Goal: Find specific page/section: Find specific page/section

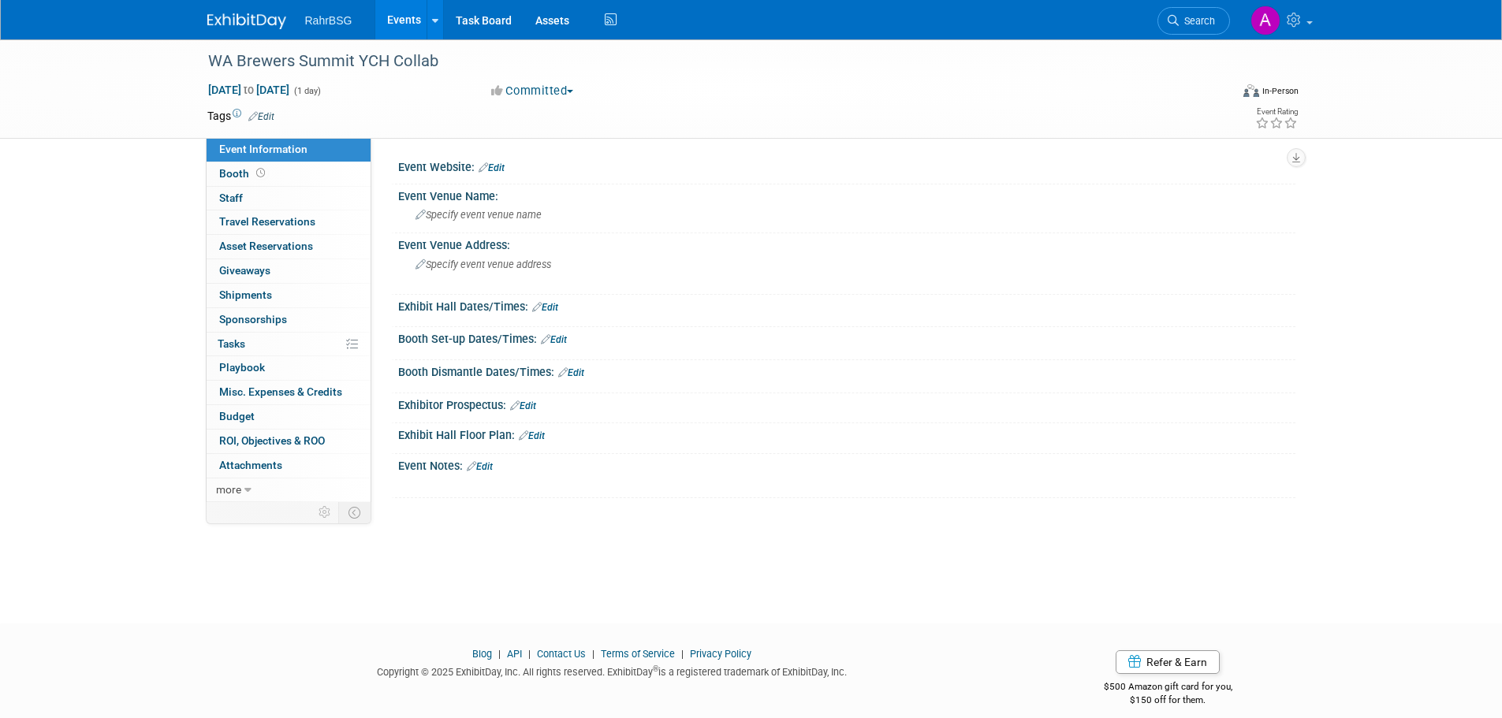
click at [252, 22] on img at bounding box center [246, 21] width 79 height 16
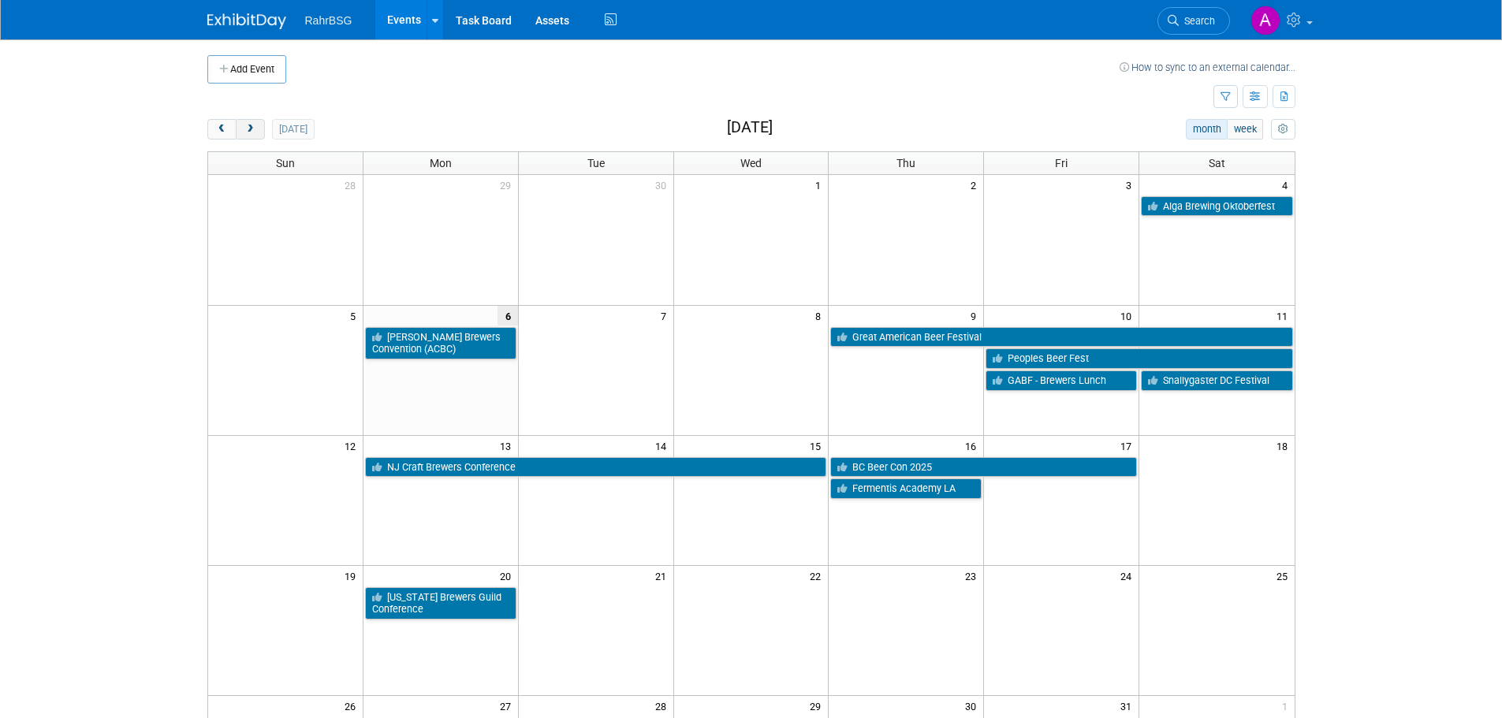
click at [249, 127] on span "next" at bounding box center [250, 130] width 12 height 10
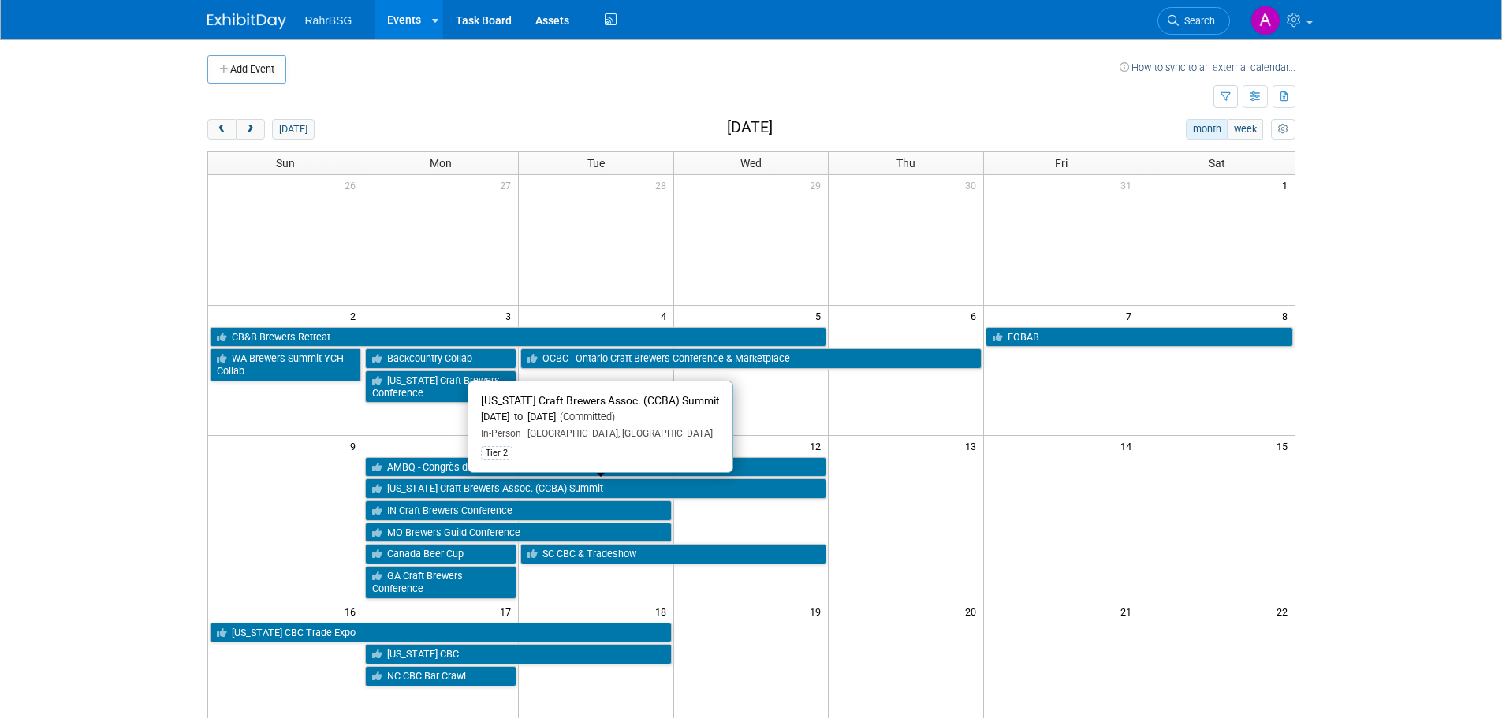
click at [405, 484] on link "[US_STATE] Craft Brewers Assoc. (CCBA) Summit" at bounding box center [596, 489] width 462 height 20
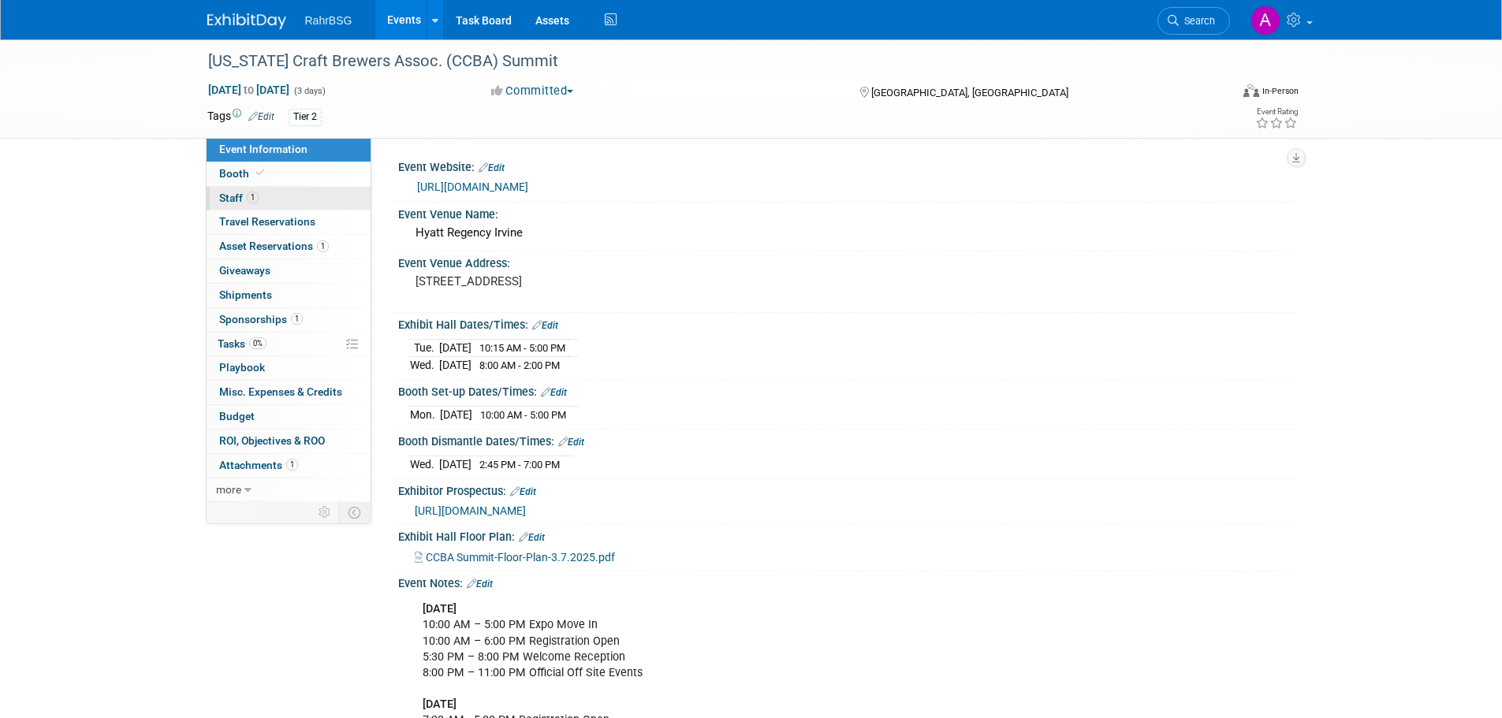
click at [307, 206] on link "1 Staff 1" at bounding box center [289, 199] width 164 height 24
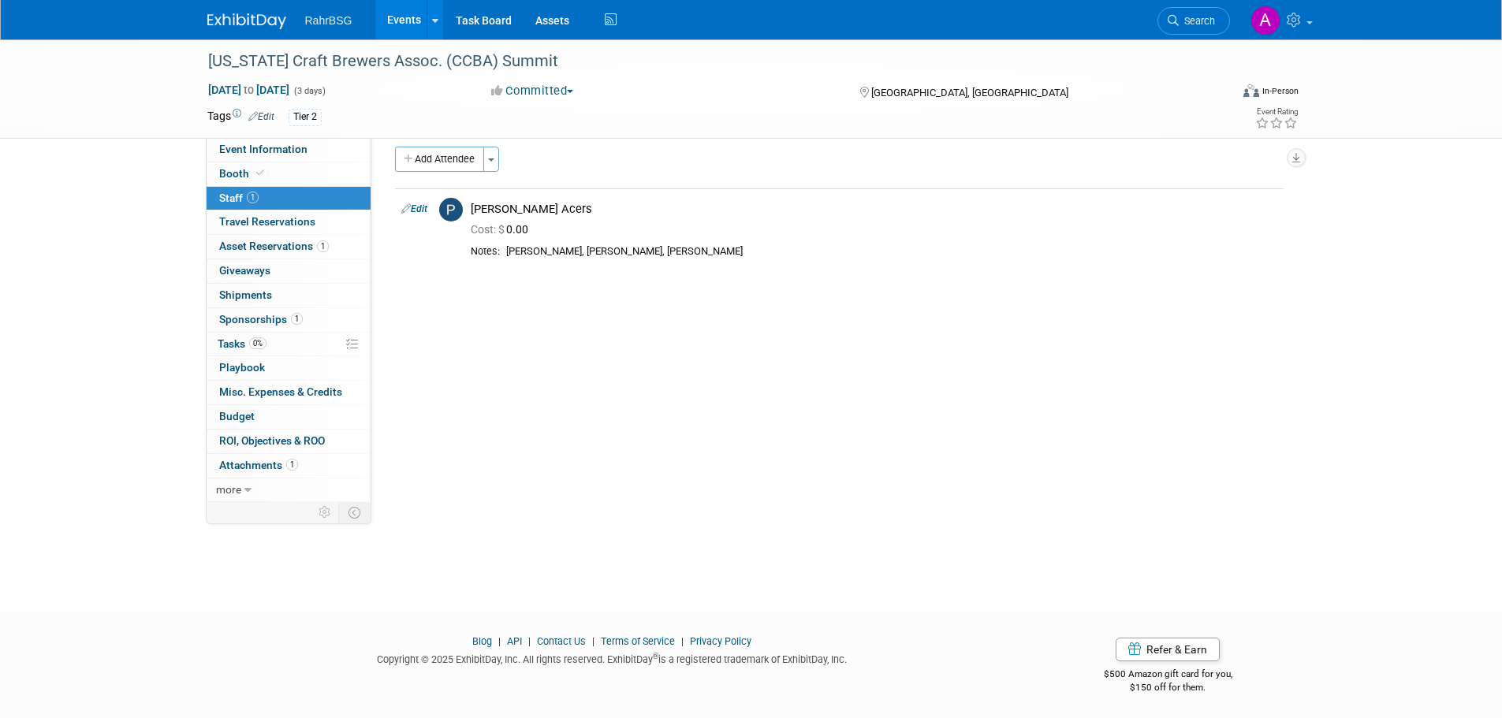
scroll to position [16, 0]
click at [238, 19] on img at bounding box center [246, 21] width 79 height 16
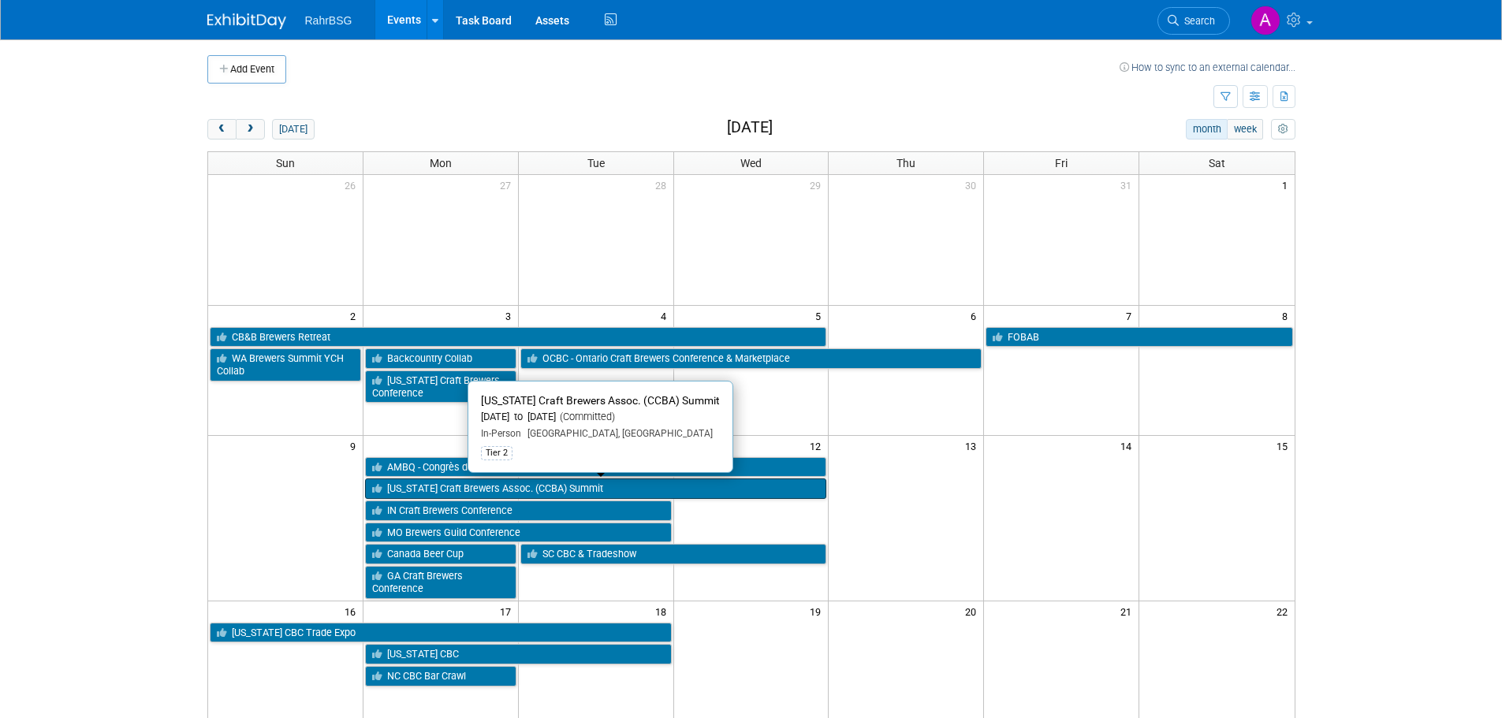
click at [501, 484] on link "[US_STATE] Craft Brewers Assoc. (CCBA) Summit" at bounding box center [596, 489] width 462 height 20
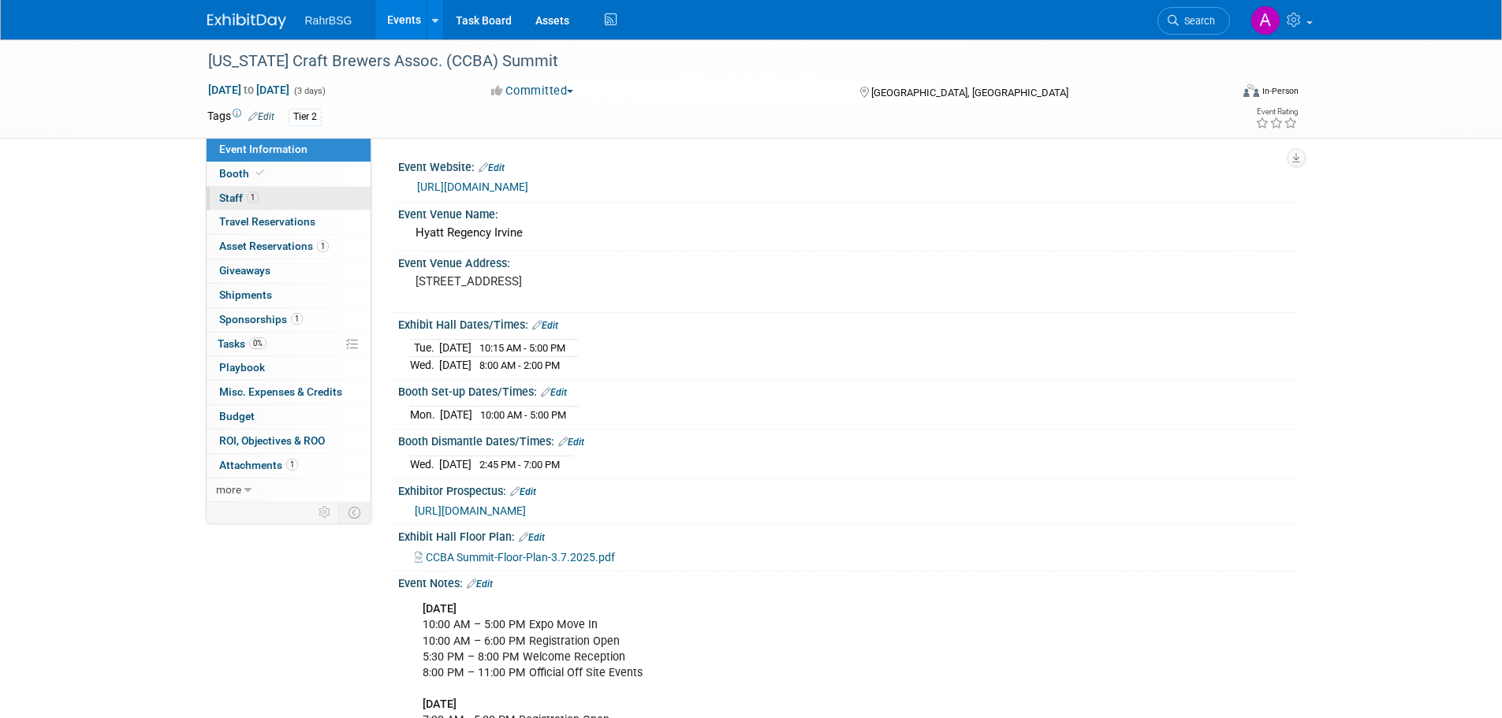
click at [254, 196] on span "1" at bounding box center [253, 198] width 12 height 12
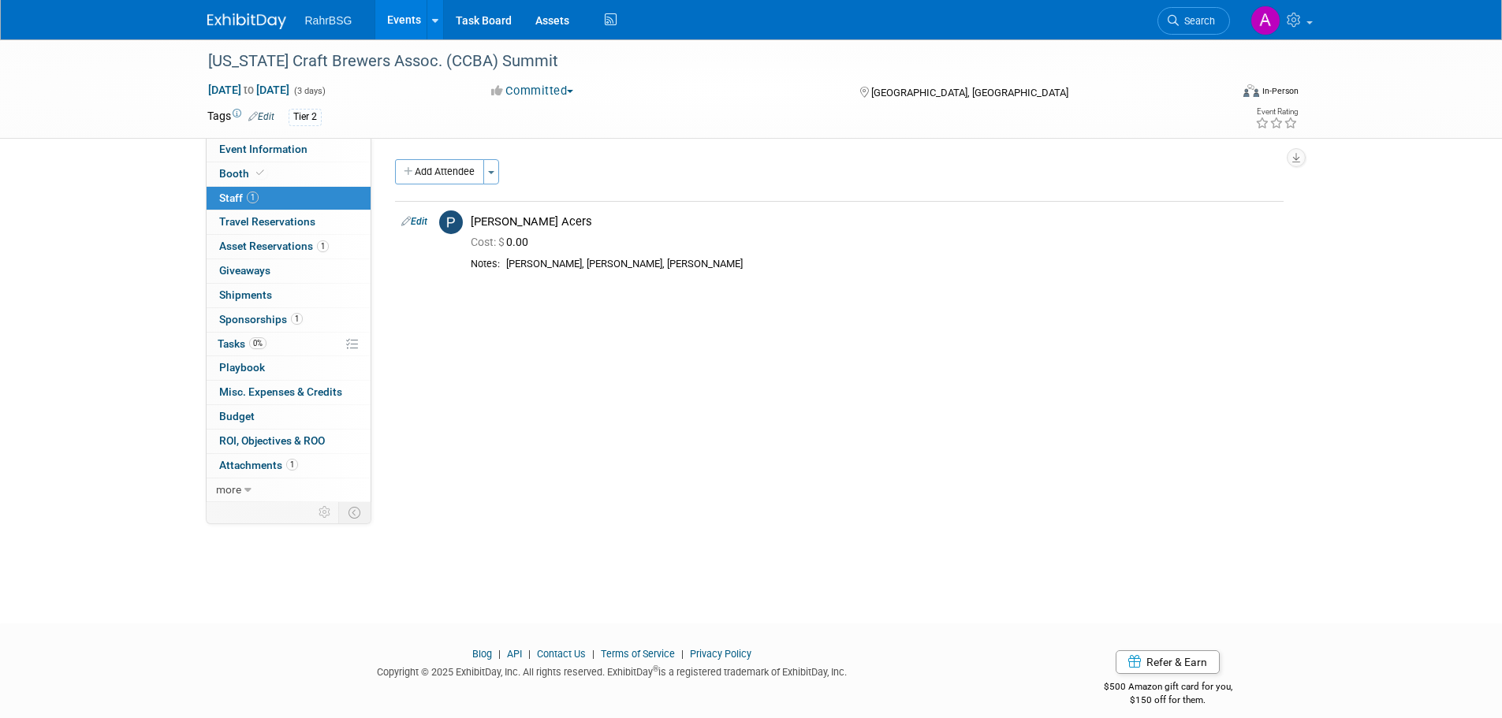
click at [661, 329] on div "Event Website: Edit [URL][DOMAIN_NAME] Event Venue Name: Hyatt Regency Irvine E…" at bounding box center [833, 320] width 924 height 364
